Goal: Information Seeking & Learning: Compare options

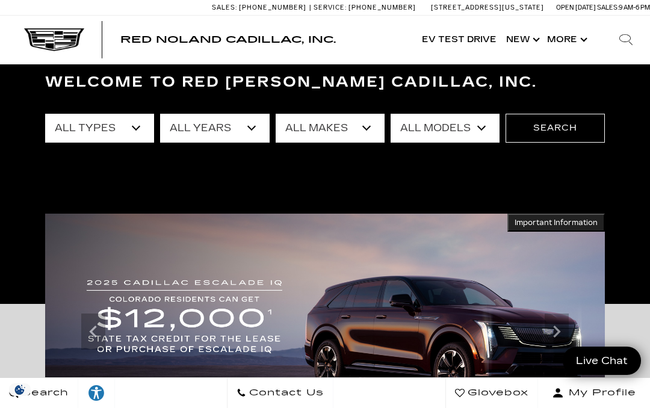
click at [102, 326] on icon "Previous" at bounding box center [93, 332] width 24 height 24
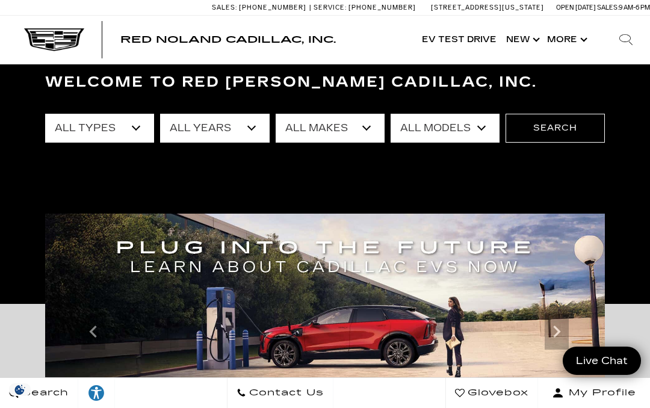
click at [98, 329] on icon "Previous" at bounding box center [93, 332] width 24 height 24
click at [99, 331] on icon "Previous" at bounding box center [93, 332] width 24 height 24
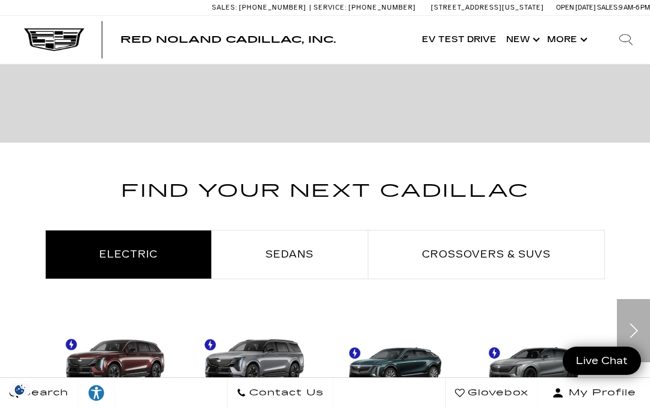
scroll to position [470, 0]
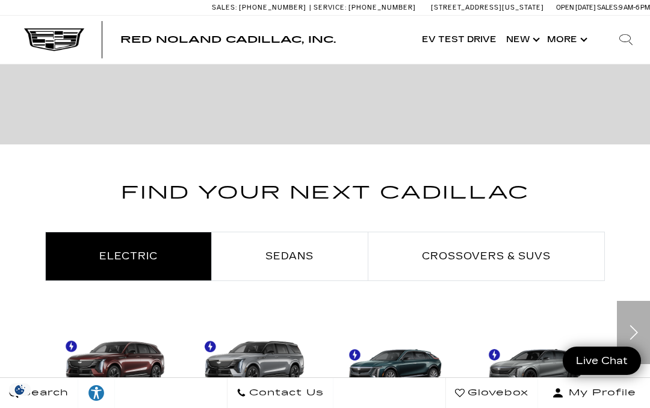
click at [516, 254] on span "Crossovers & SUVs" at bounding box center [486, 256] width 129 height 11
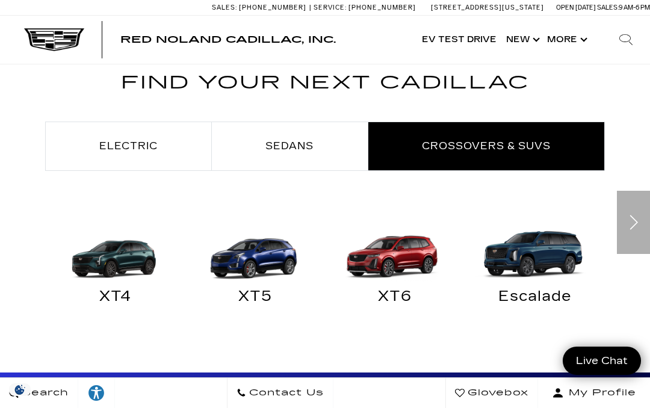
scroll to position [584, 0]
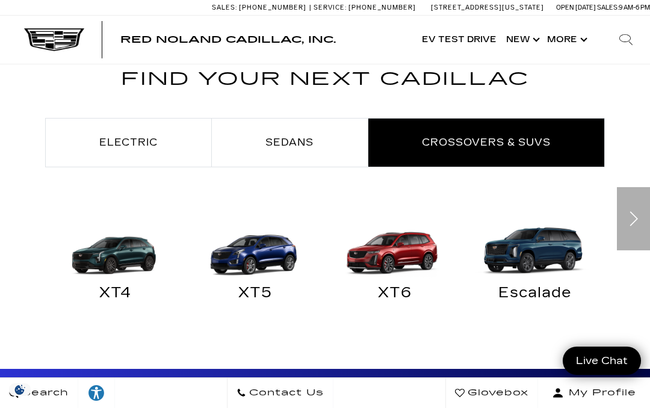
click at [403, 251] on img "Crossovers & SUVs" at bounding box center [395, 246] width 128 height 64
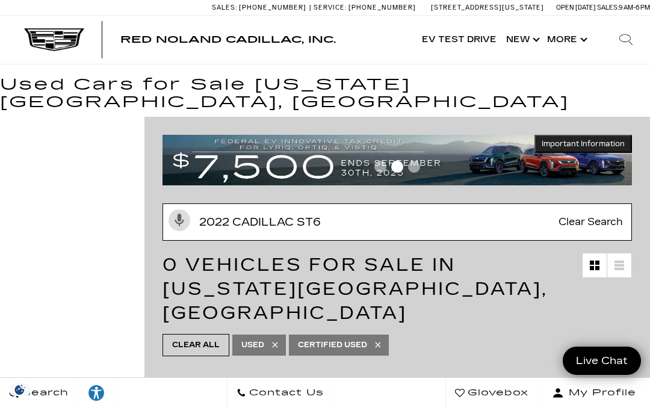
click at [345, 204] on input "2022 Cadillac ST6" at bounding box center [398, 222] width 470 height 37
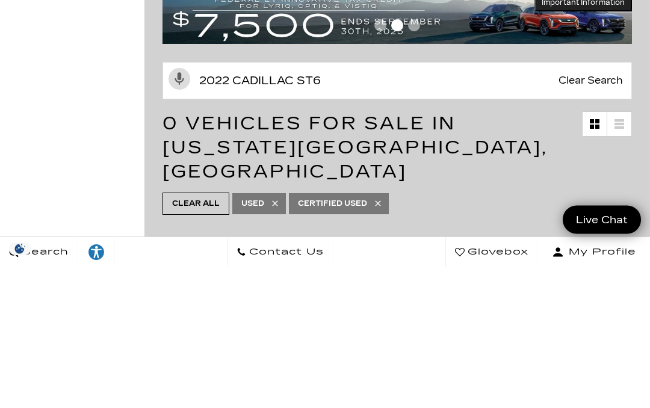
click at [611, 204] on span "Clear Search" at bounding box center [591, 222] width 76 height 36
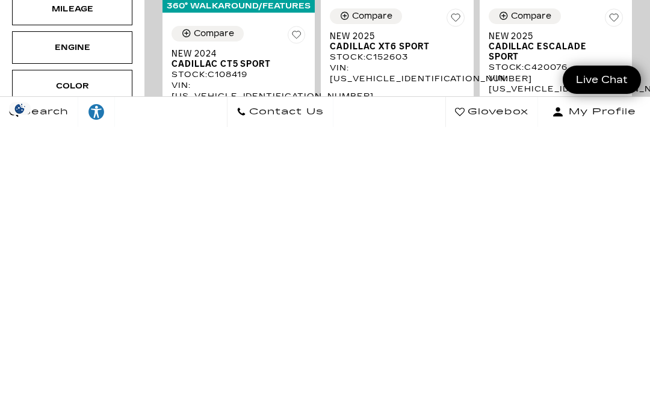
scroll to position [115, 0]
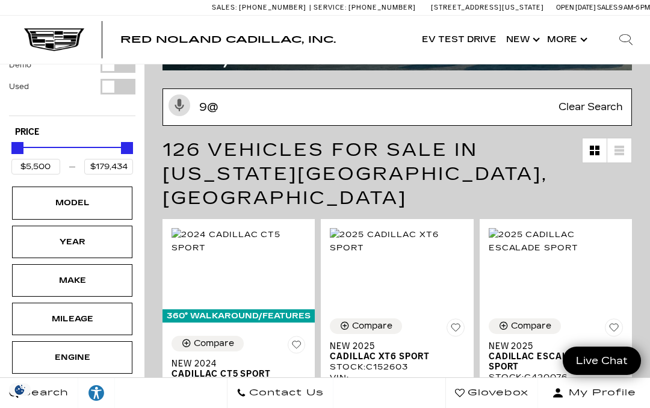
type input "9"
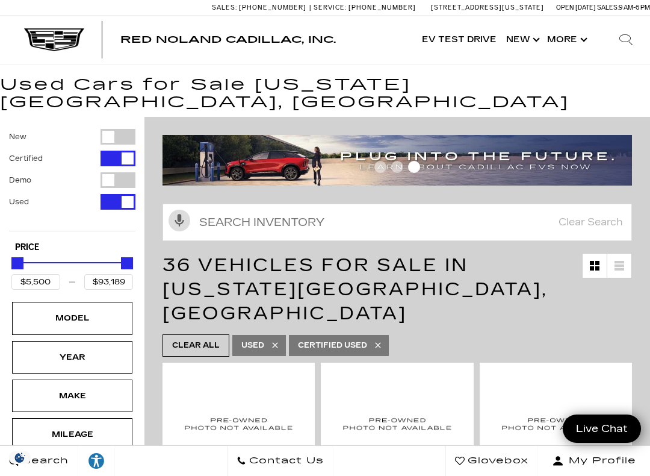
click at [79, 311] on div "Model" at bounding box center [72, 317] width 60 height 13
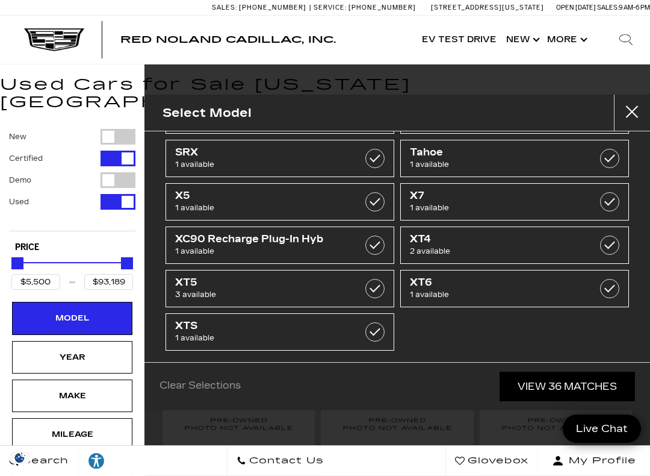
scroll to position [487, 0]
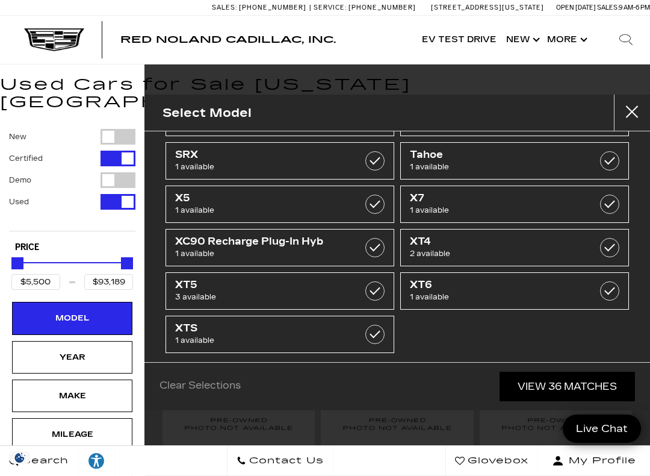
click at [505, 292] on span "1 available" at bounding box center [499, 297] width 178 height 12
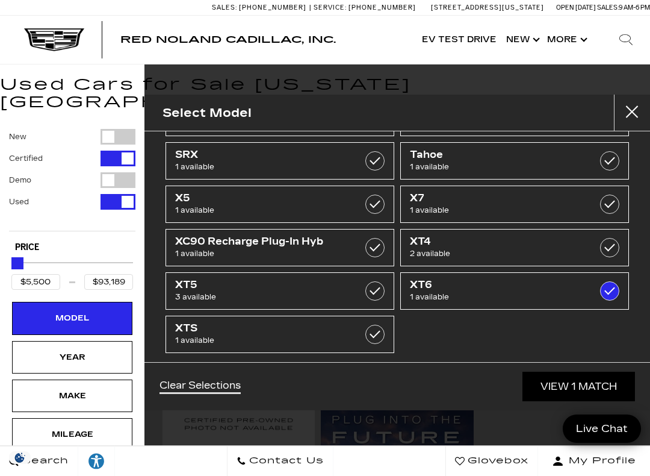
type input "$60,000"
checkbox input "true"
click at [434, 294] on span "1 available" at bounding box center [499, 297] width 178 height 12
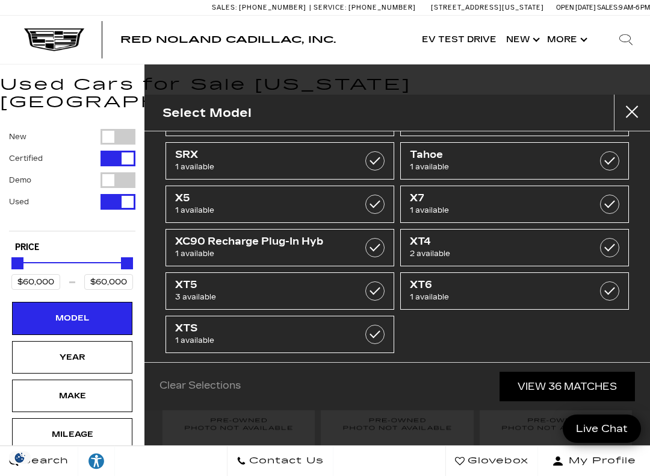
type input "$5,500"
type input "$93,189"
click at [72, 351] on div "Year" at bounding box center [72, 357] width 60 height 13
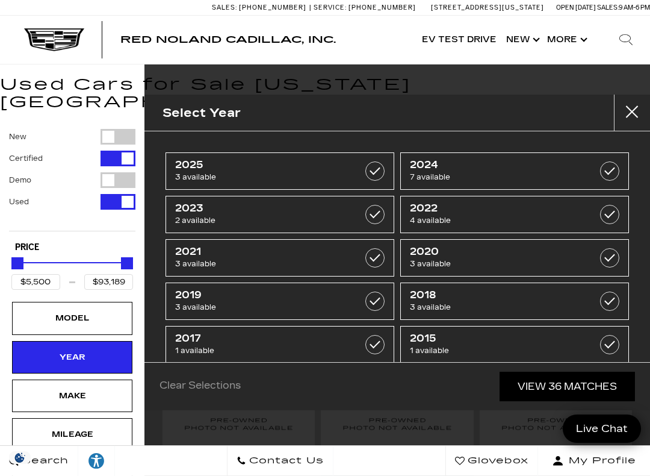
click at [436, 211] on span "2022" at bounding box center [499, 208] width 178 height 12
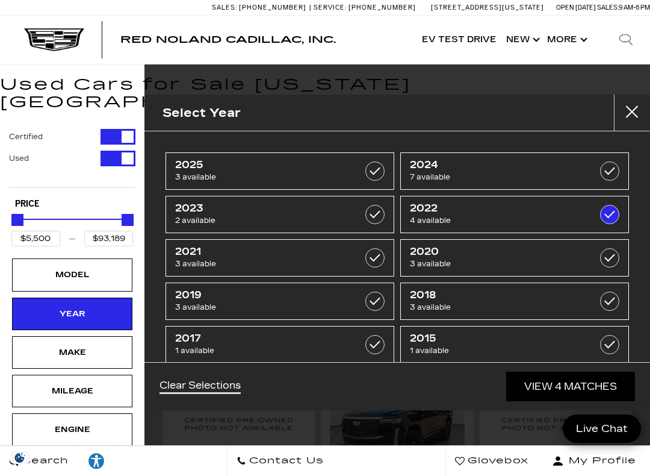
type input "$35,189"
type input "$78,000"
checkbox input "true"
click at [440, 213] on span "2022" at bounding box center [499, 208] width 178 height 12
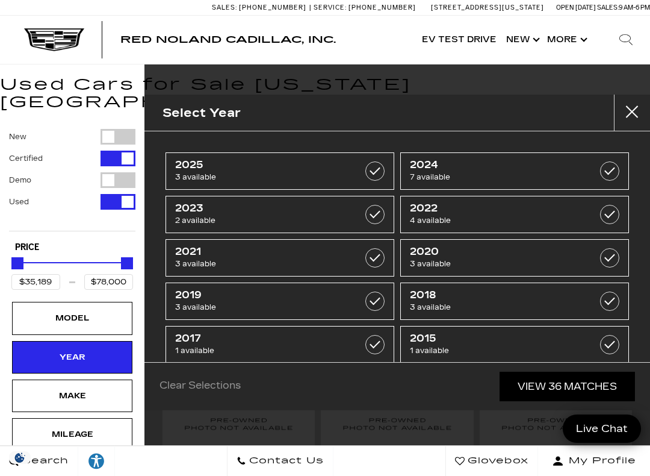
type input "$5,500"
type input "$93,189"
checkbox input "false"
click at [442, 221] on span "4 available" at bounding box center [499, 220] width 178 height 12
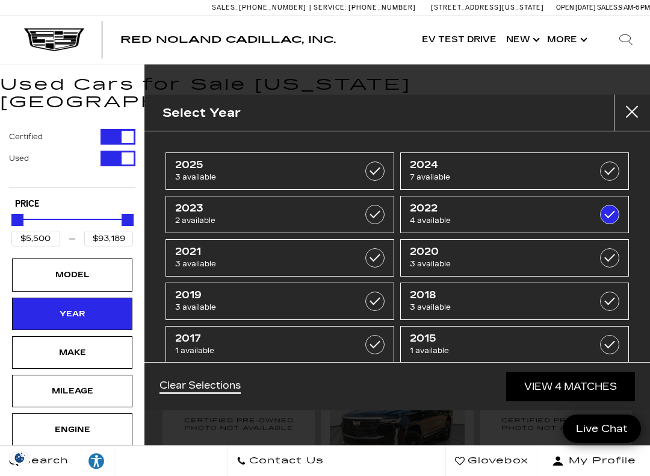
type input "$35,189"
type input "$78,000"
checkbox input "true"
click at [441, 214] on span "4 available" at bounding box center [499, 220] width 178 height 12
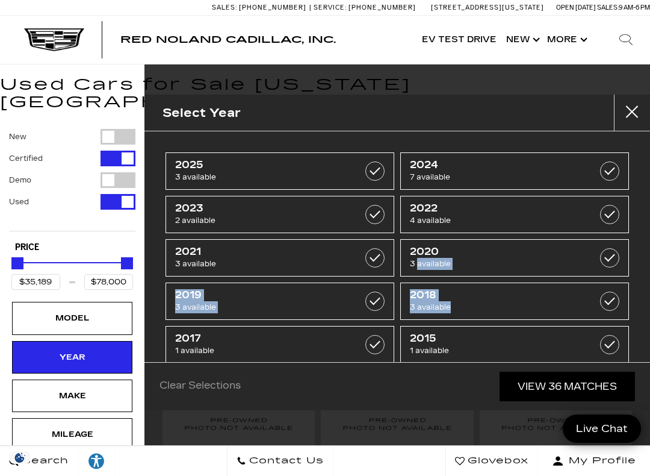
type input "$5,500"
type input "$93,189"
checkbox input "false"
click at [443, 207] on span "2022" at bounding box center [499, 208] width 178 height 12
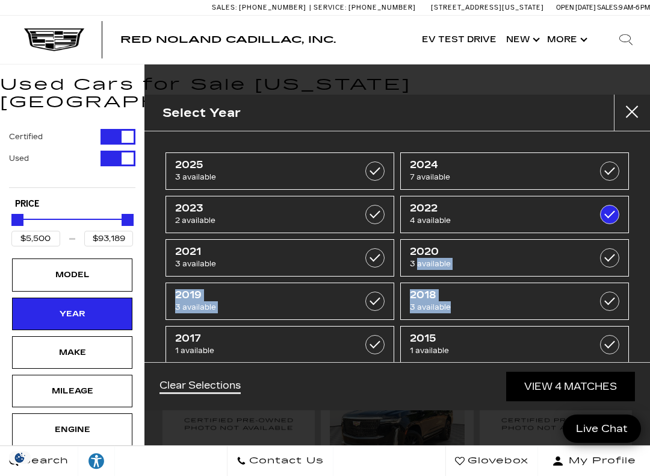
type input "$35,189"
type input "$78,000"
checkbox input "true"
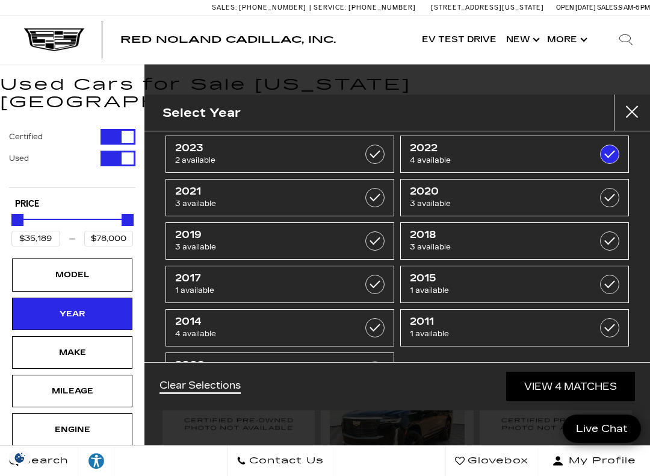
scroll to position [69, 0]
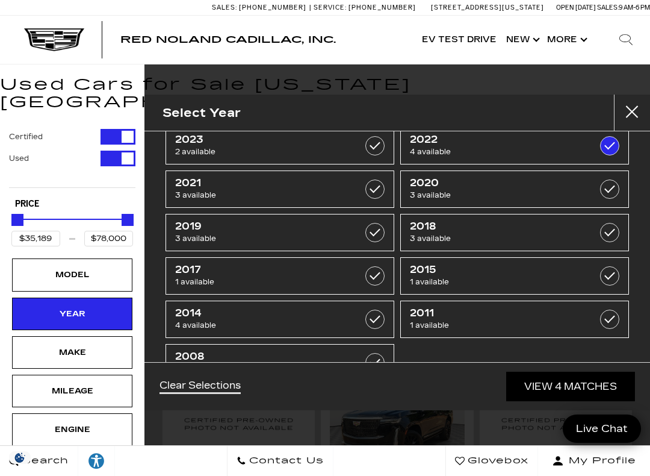
click at [570, 399] on link "View 4 Matches" at bounding box center [571, 387] width 129 height 30
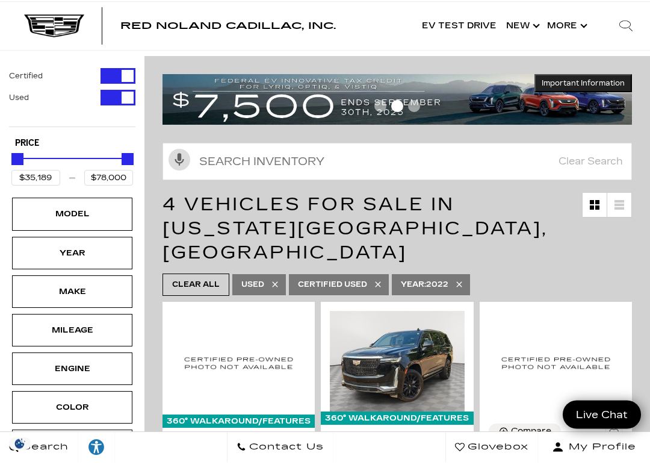
scroll to position [47, 0]
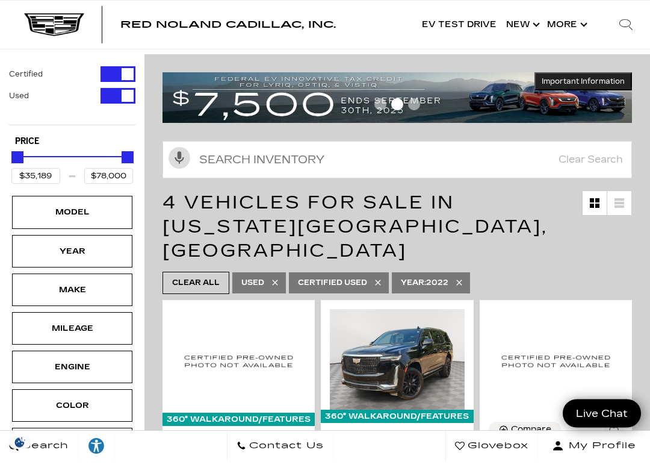
click at [83, 299] on div "Make" at bounding box center [72, 305] width 60 height 13
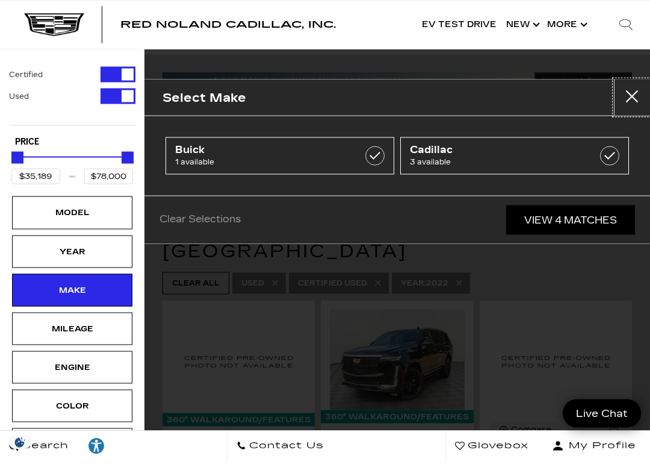
scroll to position [48, 0]
click at [436, 169] on link "Cadillac 3 available" at bounding box center [515, 170] width 229 height 37
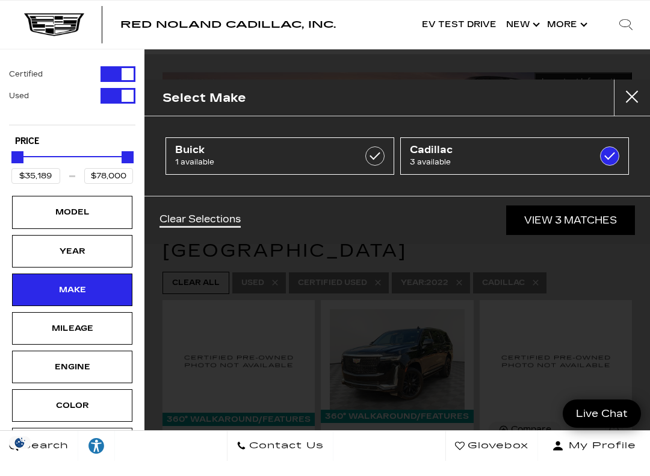
checkbox input "true"
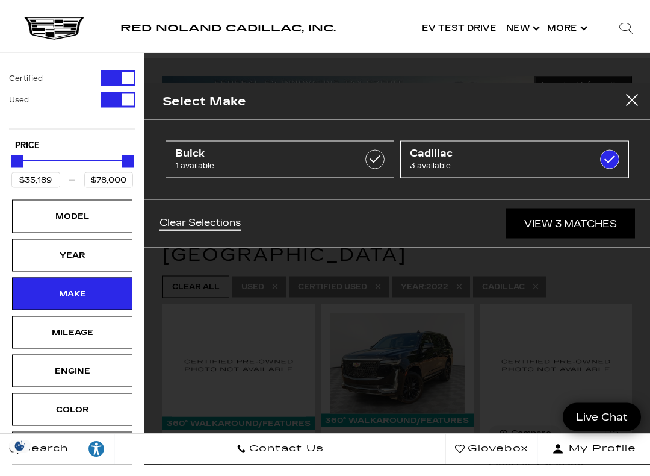
click at [581, 229] on link "View 3 Matches" at bounding box center [571, 235] width 129 height 30
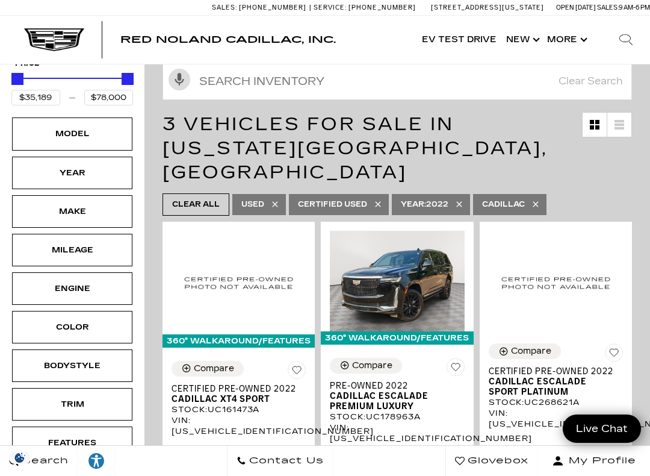
scroll to position [136, 0]
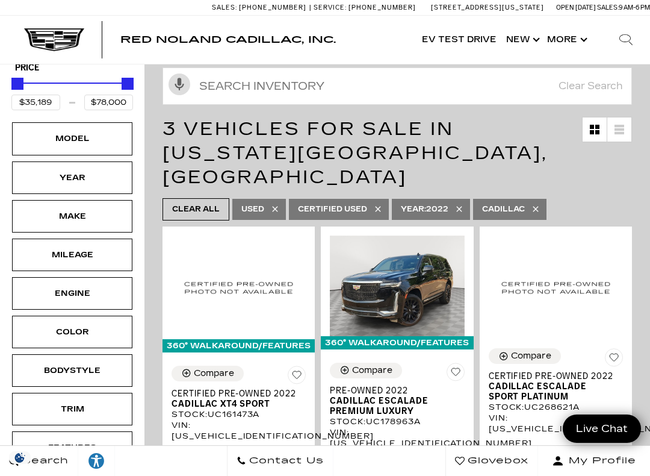
click at [76, 171] on div "Year" at bounding box center [72, 177] width 60 height 13
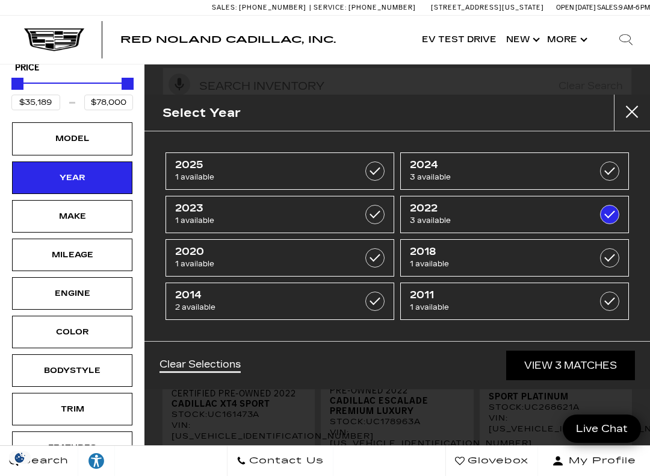
click at [75, 210] on div "Make" at bounding box center [72, 216] width 60 height 13
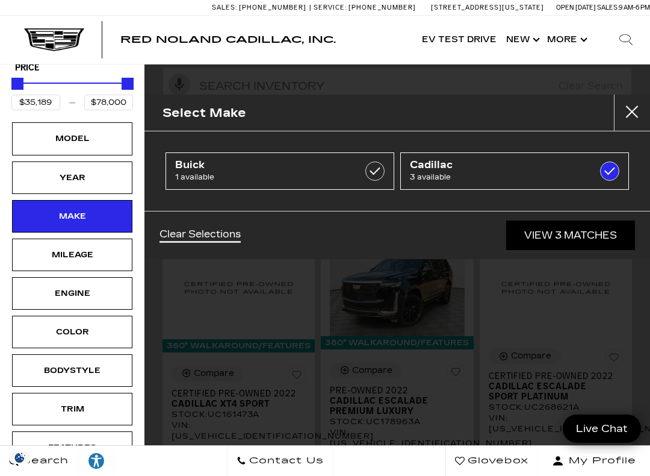
click at [88, 132] on div "Model" at bounding box center [72, 138] width 60 height 13
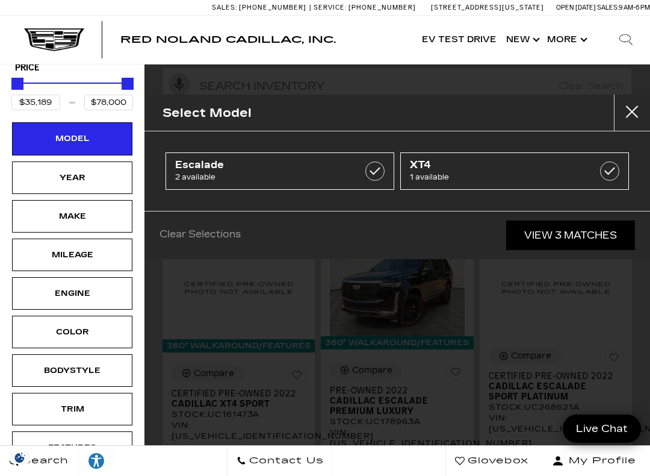
click at [72, 132] on div "Model" at bounding box center [72, 138] width 60 height 13
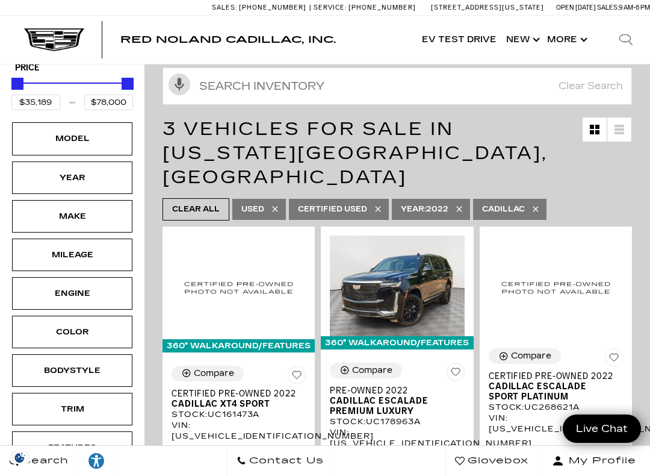
click at [81, 132] on div "Model" at bounding box center [72, 138] width 60 height 13
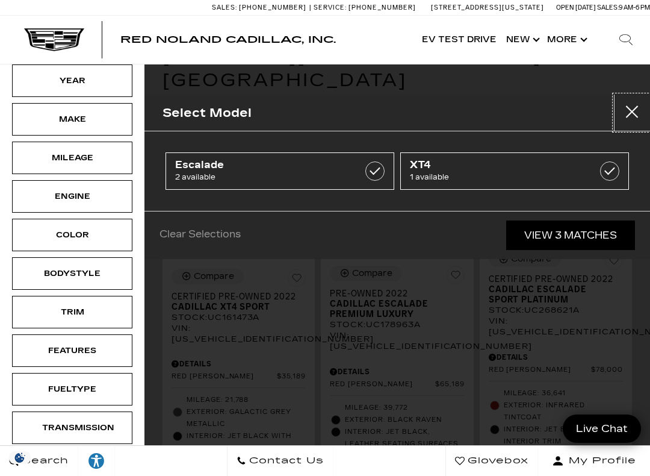
scroll to position [232, 0]
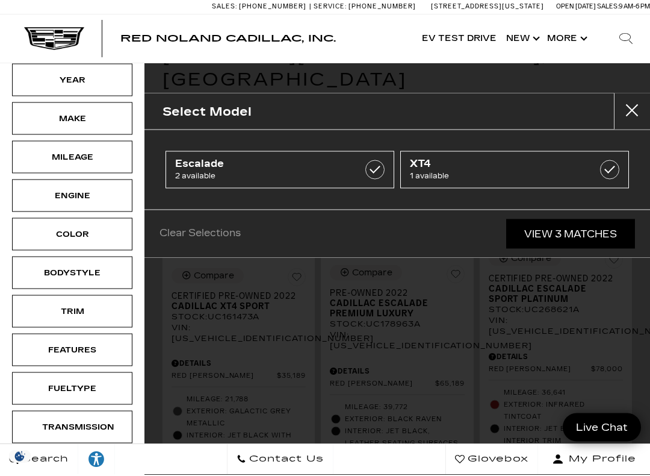
click at [87, 267] on div "Bodystyle" at bounding box center [72, 273] width 60 height 13
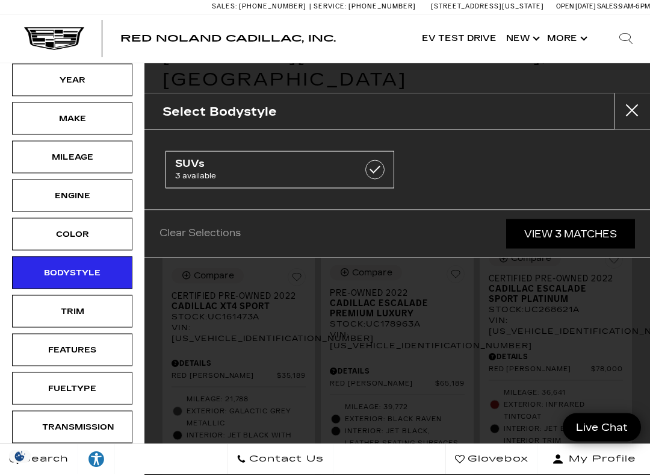
click at [380, 166] on label at bounding box center [375, 170] width 19 height 19
checkbox input "true"
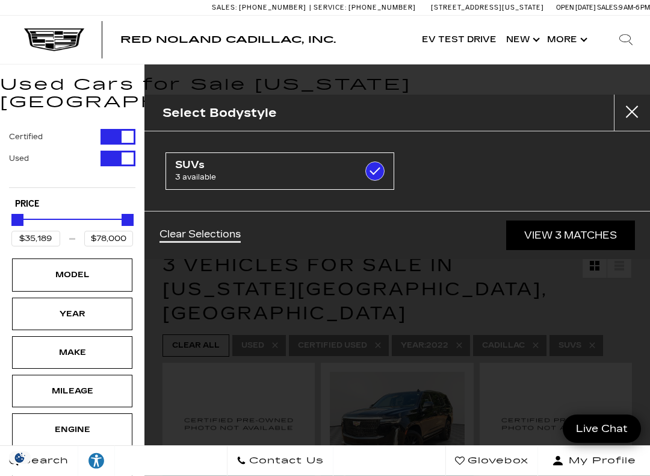
click at [84, 268] on div "Model" at bounding box center [72, 274] width 60 height 13
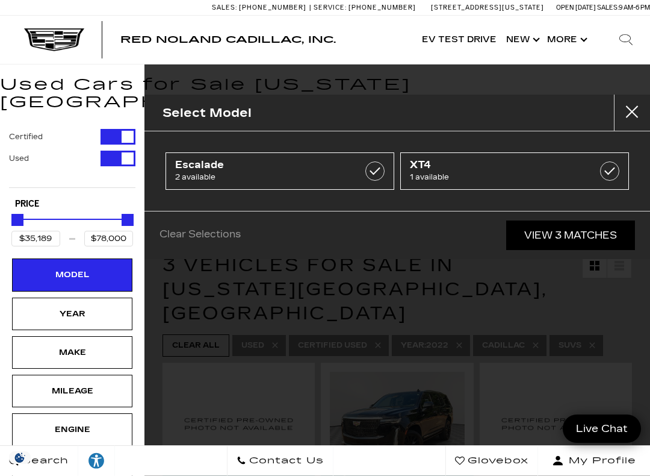
click at [98, 346] on div "Make" at bounding box center [72, 352] width 60 height 13
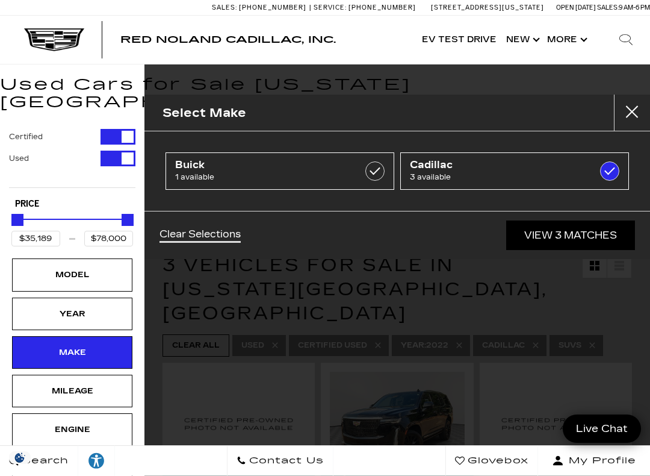
click at [577, 235] on link "View 3 Matches" at bounding box center [571, 235] width 129 height 30
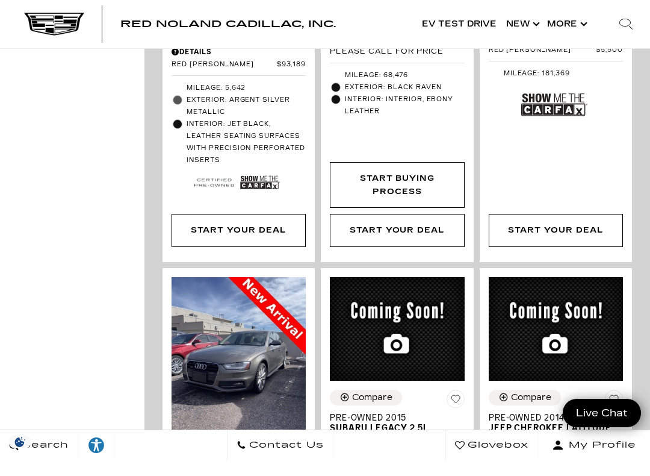
scroll to position [2512, 0]
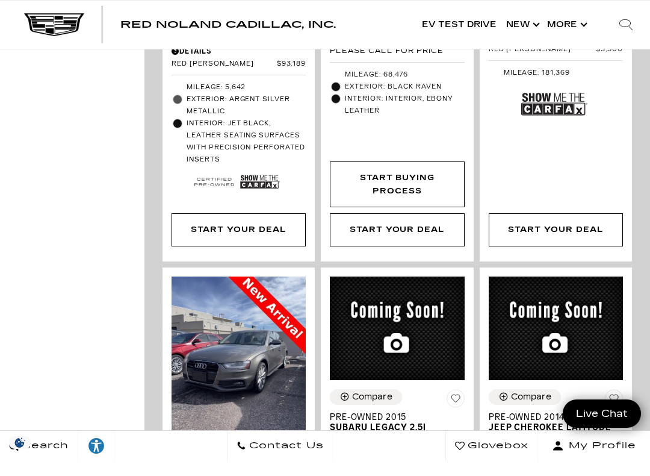
click at [554, 458] on div "VIN: [US_VEHICLE_IDENTIFICATION_NUMBER]" at bounding box center [556, 469] width 134 height 22
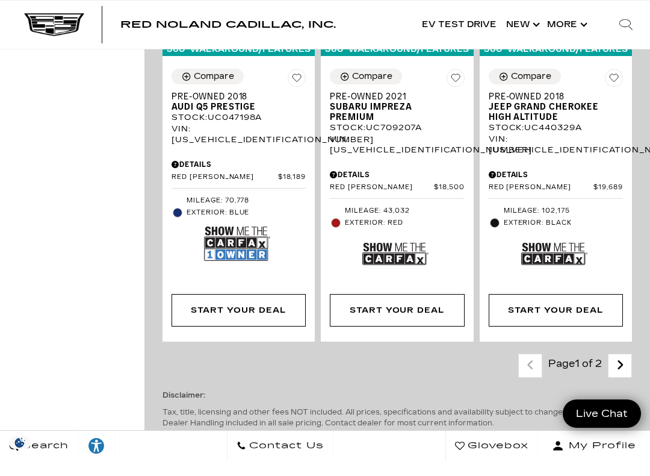
scroll to position [3302, 0]
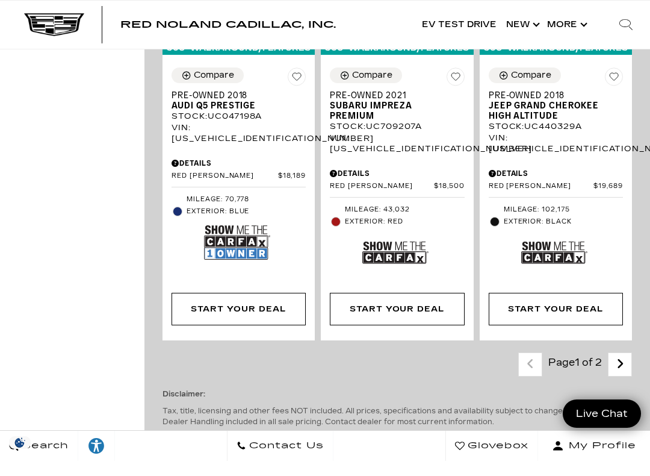
click at [622, 369] on icon "next page" at bounding box center [621, 378] width 8 height 19
